Goal: Information Seeking & Learning: Find specific fact

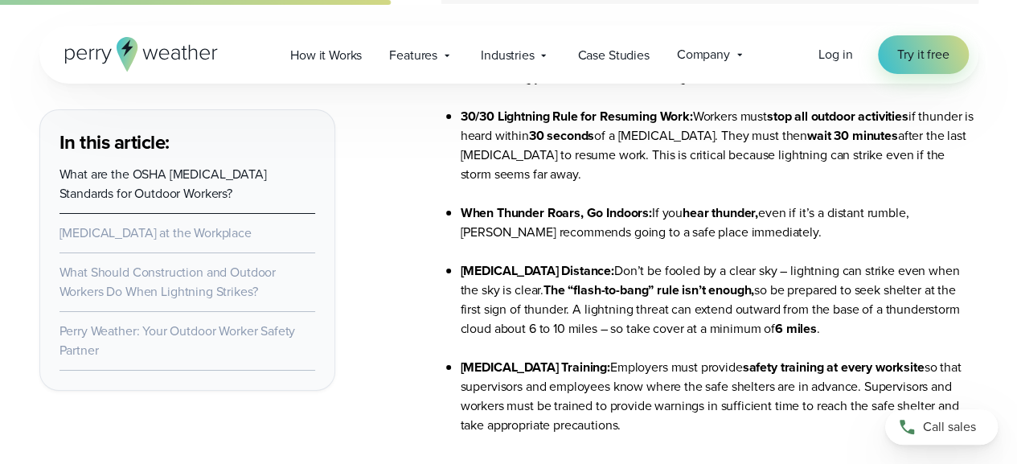
scroll to position [2847, 0]
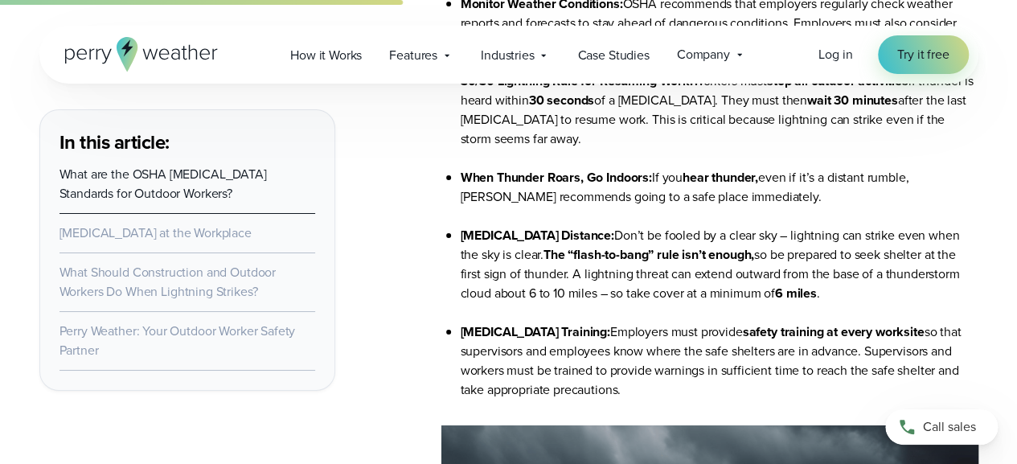
click at [817, 294] on strong "6 miles" at bounding box center [796, 293] width 42 height 18
drag, startPoint x: 827, startPoint y: 294, endPoint x: 781, endPoint y: 287, distance: 46.3
click at [781, 287] on li "[MEDICAL_DATA] Distance: Don’t be fooled by a clear sky – lightning can strike …" at bounding box center [720, 274] width 518 height 96
drag, startPoint x: 781, startPoint y: 287, endPoint x: 876, endPoint y: 294, distance: 95.1
click at [876, 294] on li "[MEDICAL_DATA] Distance: Don’t be fooled by a clear sky – lightning can strike …" at bounding box center [720, 274] width 518 height 96
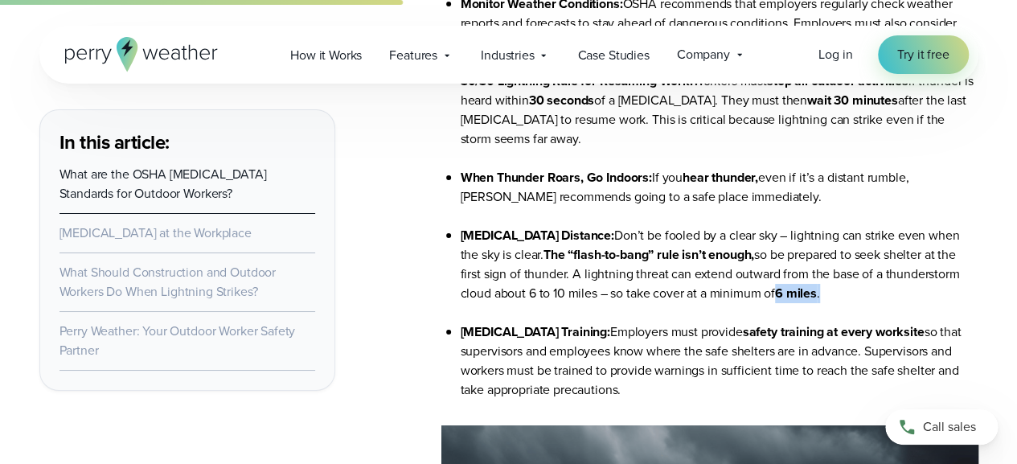
click at [829, 294] on li "[MEDICAL_DATA] Distance: Don’t be fooled by a clear sky – lightning can strike …" at bounding box center [720, 274] width 518 height 96
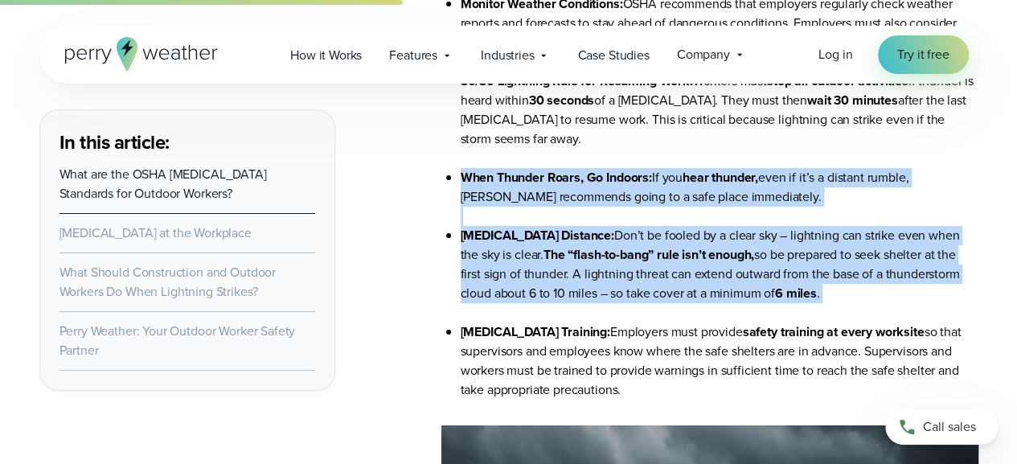
drag, startPoint x: 829, startPoint y: 294, endPoint x: 479, endPoint y: 186, distance: 366.0
click at [479, 186] on ul "Monitor Weather Conditions: OSHA recommends that employers regularly check weat…" at bounding box center [709, 196] width 537 height 405
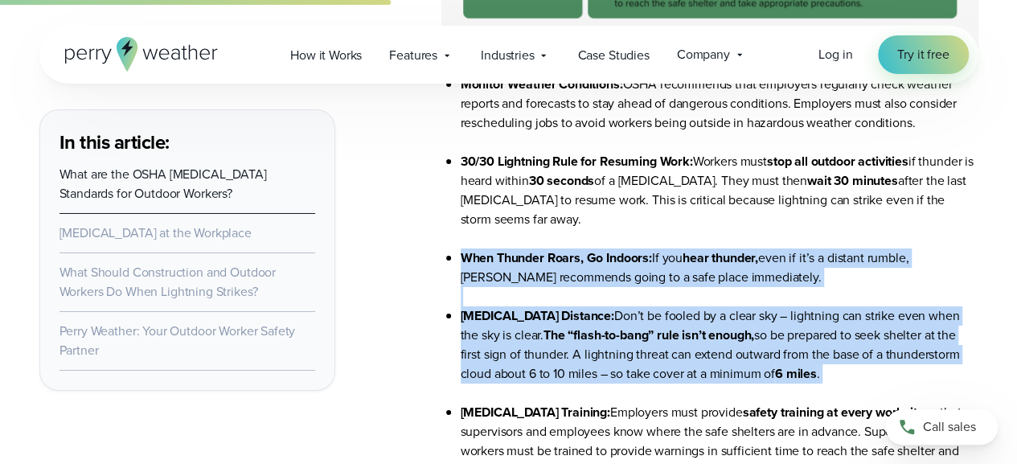
scroll to position [3008, 0]
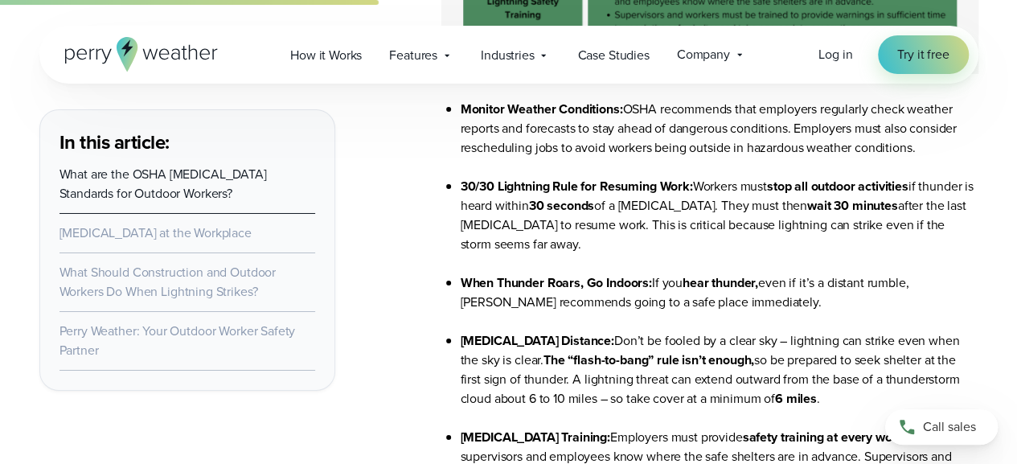
scroll to position [2767, 0]
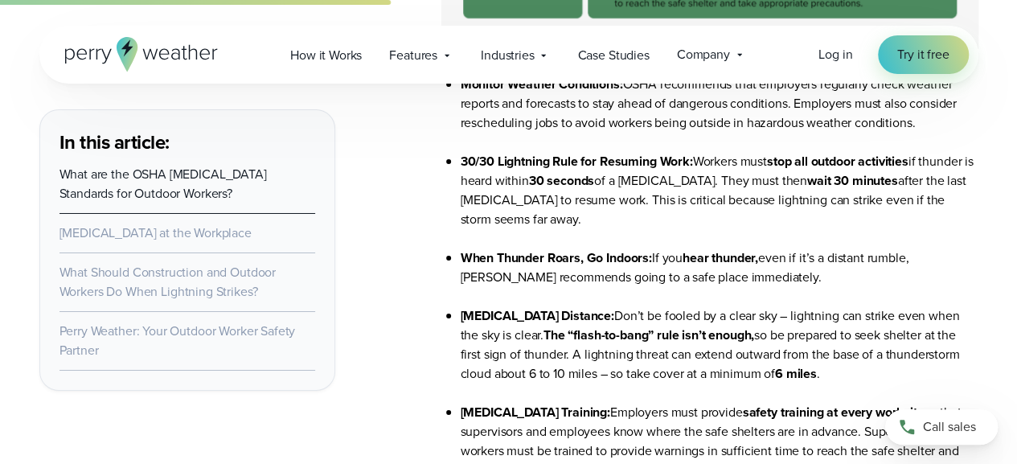
click at [451, 273] on ul "Monitor Weather Conditions: OSHA recommends that employers regularly check weat…" at bounding box center [709, 277] width 537 height 405
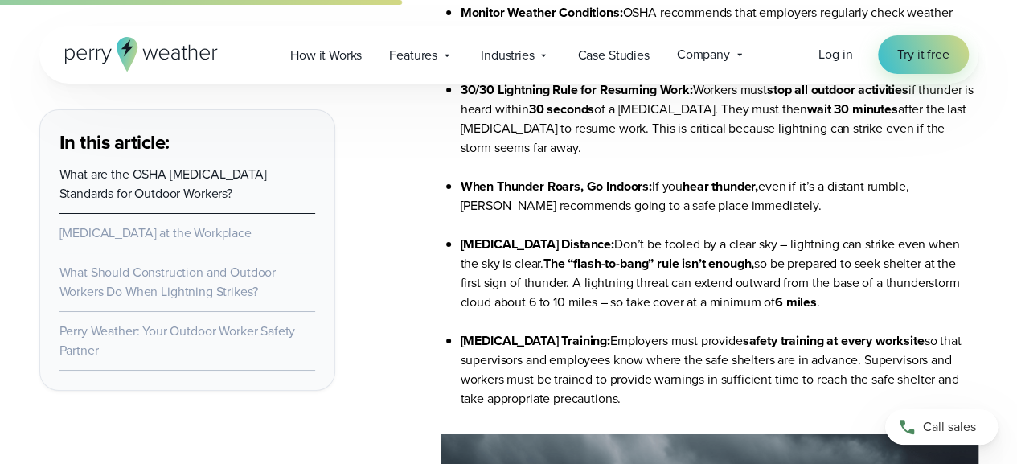
scroll to position [2928, 0]
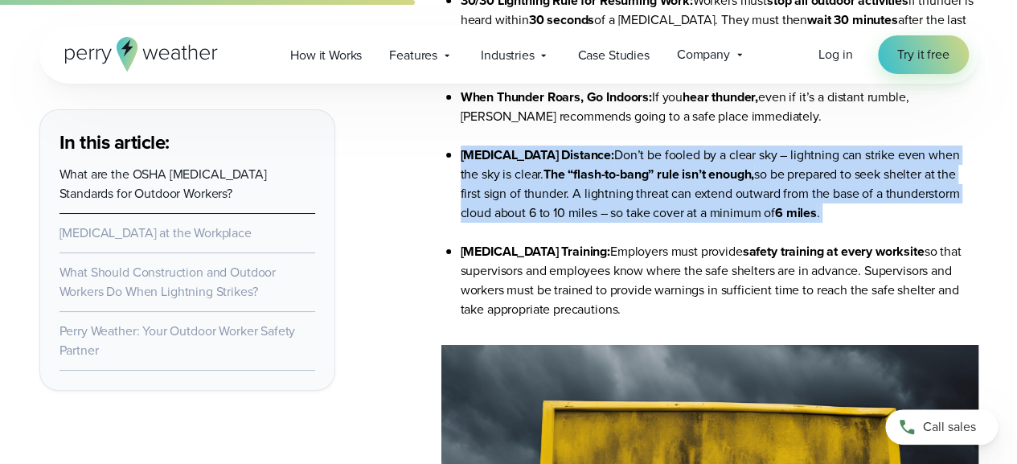
drag, startPoint x: 461, startPoint y: 160, endPoint x: 971, endPoint y: 231, distance: 515.5
click at [971, 231] on li "[MEDICAL_DATA] Distance: Don’t be fooled by a clear sky – lightning can strike …" at bounding box center [720, 194] width 518 height 96
copy li "[MEDICAL_DATA] Distance: Don’t be fooled by a clear sky – lightning can strike …"
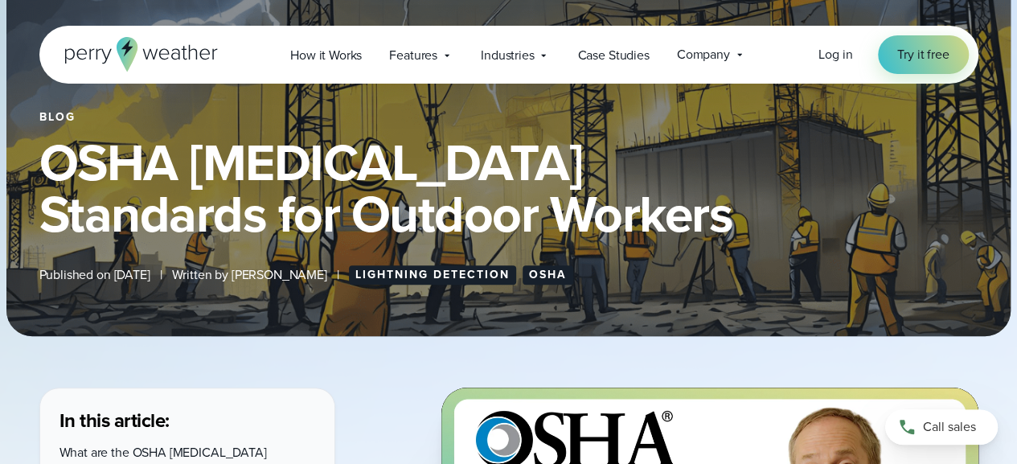
scroll to position [241, 0]
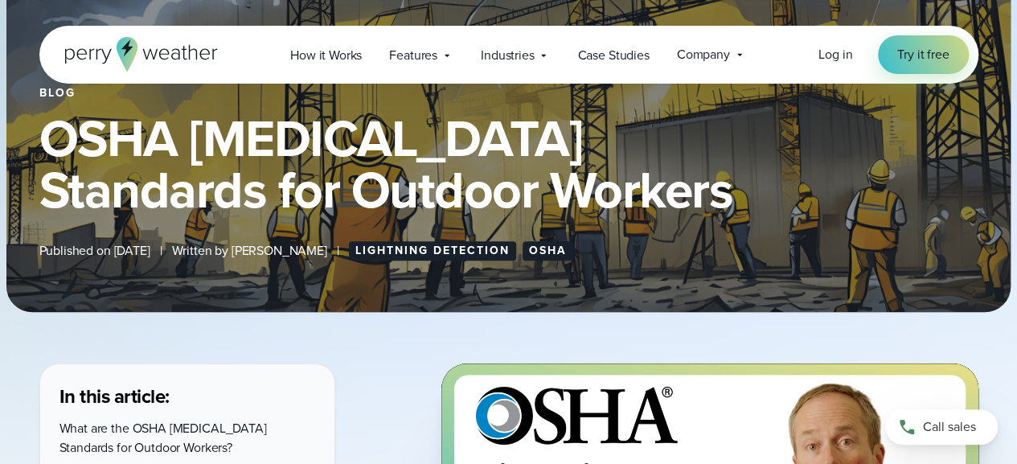
drag, startPoint x: 577, startPoint y: 78, endPoint x: 702, endPoint y: 157, distance: 147.5
click at [702, 160] on h1 "OSHA [MEDICAL_DATA] Standards for Outdoor Workers" at bounding box center [508, 164] width 939 height 103
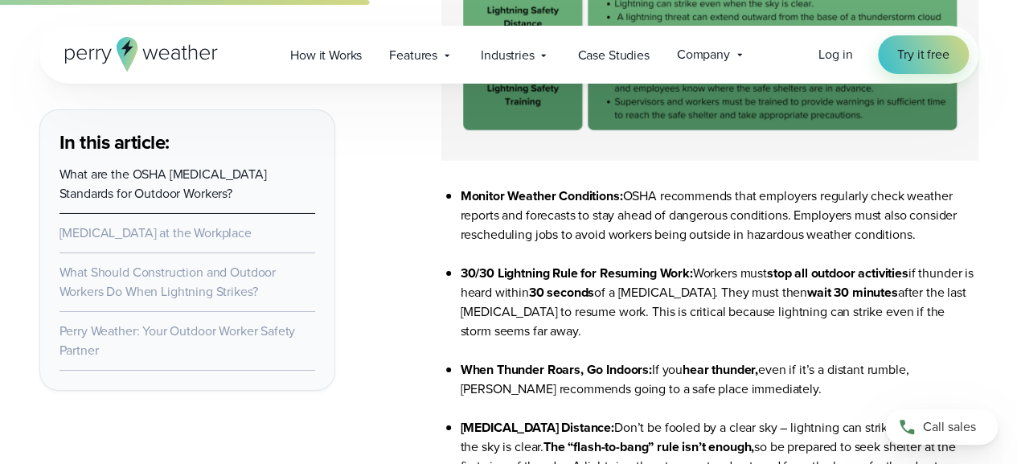
scroll to position [2814, 0]
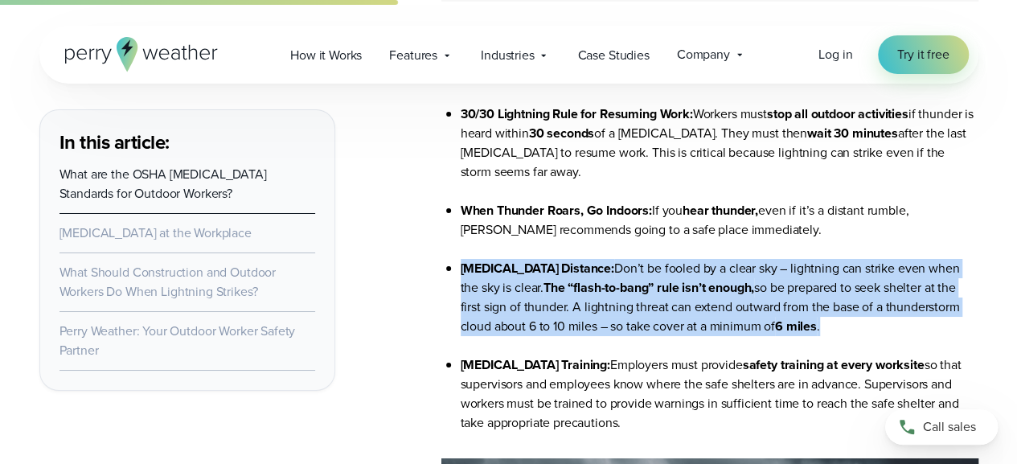
drag, startPoint x: 447, startPoint y: 265, endPoint x: 900, endPoint y: 332, distance: 457.7
click at [900, 332] on li "[MEDICAL_DATA] Distance: Don’t be fooled by a clear sky – lightning can strike …" at bounding box center [720, 307] width 518 height 96
drag, startPoint x: 900, startPoint y: 332, endPoint x: 835, endPoint y: 323, distance: 64.9
click at [835, 323] on li "[MEDICAL_DATA] Distance: Don’t be fooled by a clear sky – lightning can strike …" at bounding box center [720, 307] width 518 height 96
copy li "[MEDICAL_DATA] Distance: Don’t be fooled by a clear sky – lightning can strike …"
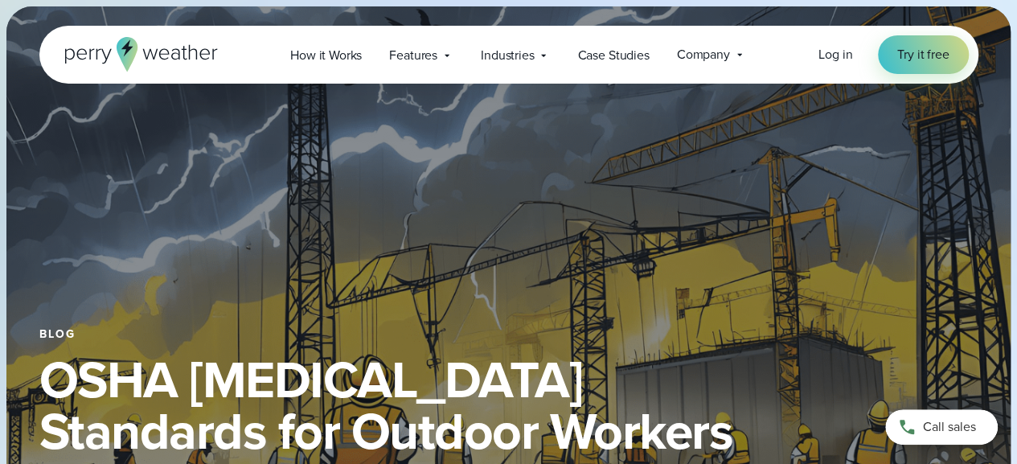
click at [566, 168] on div "Blog OSHA Lightning Safety Standards for Outdoor Workers Published on October 1…" at bounding box center [508, 279] width 1004 height 547
